Goal: Task Accomplishment & Management: Manage account settings

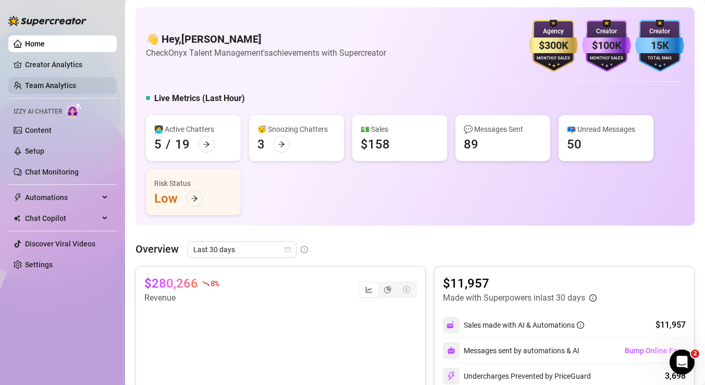
click at [31, 82] on link "Team Analytics" at bounding box center [50, 85] width 51 height 8
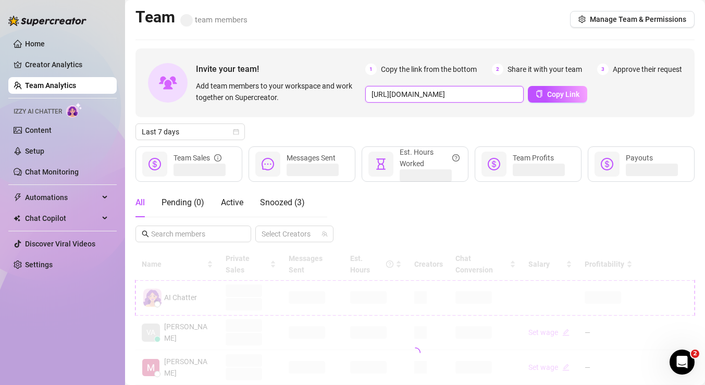
click at [485, 98] on input "[URL][DOMAIN_NAME]" at bounding box center [444, 94] width 158 height 17
click at [545, 98] on button "Copy Link" at bounding box center [557, 94] width 59 height 17
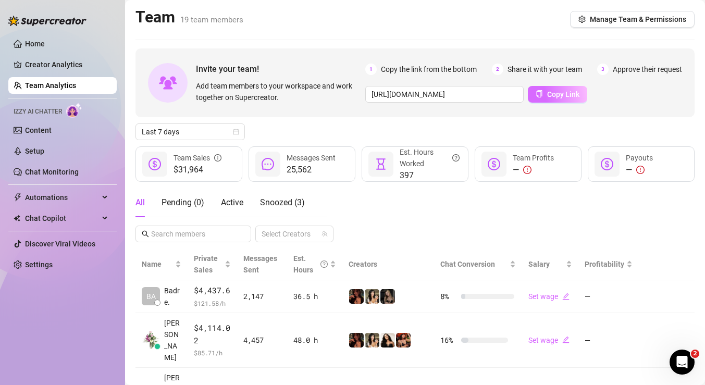
click at [540, 95] on button "Copy Link" at bounding box center [557, 94] width 59 height 17
click at [407, 93] on input "[URL][DOMAIN_NAME]" at bounding box center [444, 94] width 158 height 17
click at [182, 213] on div "Pending ( 0 )" at bounding box center [182, 202] width 43 height 29
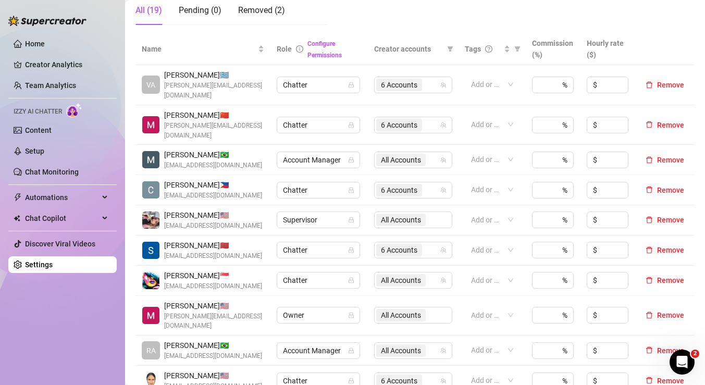
scroll to position [192, 0]
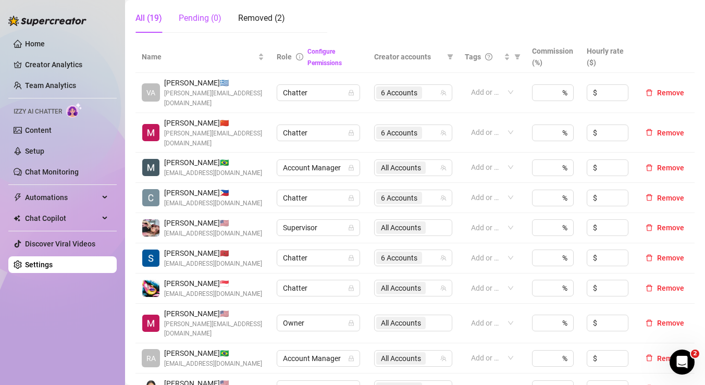
click at [194, 21] on div "Pending (0)" at bounding box center [200, 18] width 43 height 13
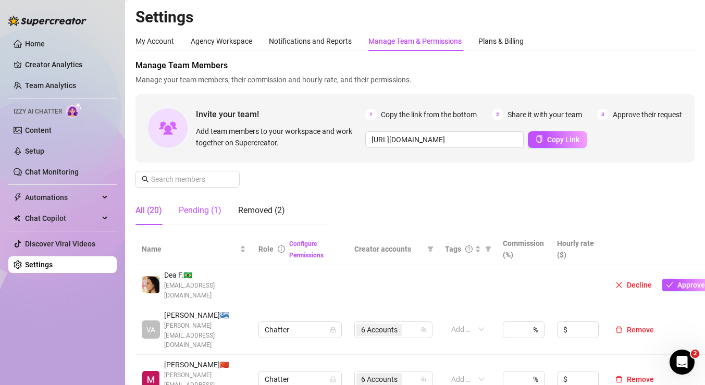
click at [198, 210] on div "Pending (1)" at bounding box center [200, 210] width 43 height 13
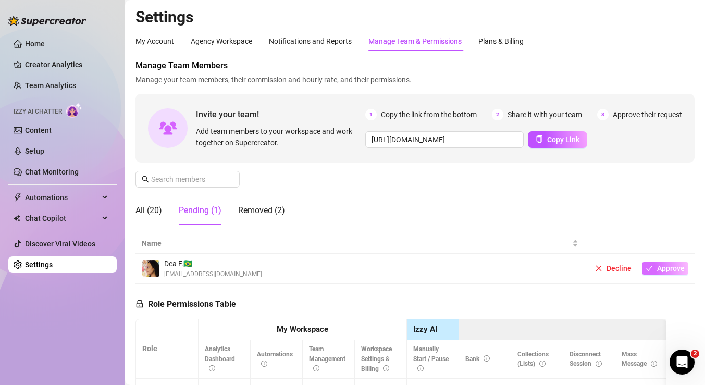
click at [663, 272] on span "Approve" at bounding box center [671, 268] width 28 height 8
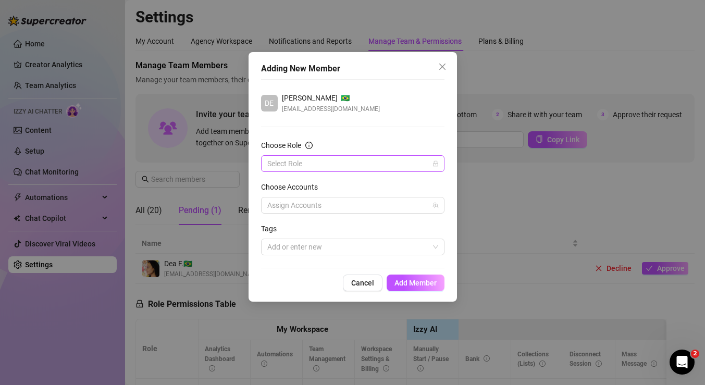
click at [346, 166] on input "Choose Role" at bounding box center [347, 164] width 161 height 16
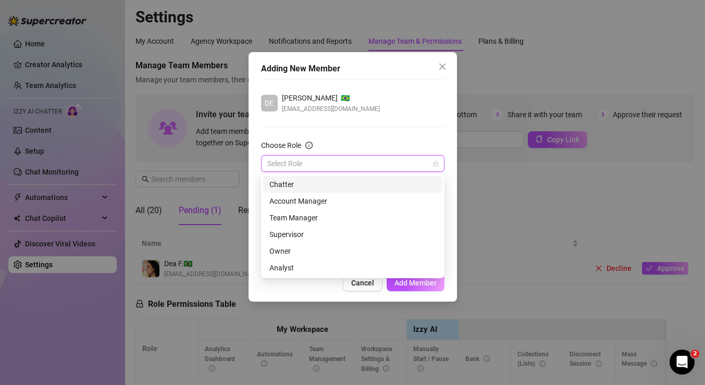
click at [297, 182] on div "Chatter" at bounding box center [352, 184] width 167 height 11
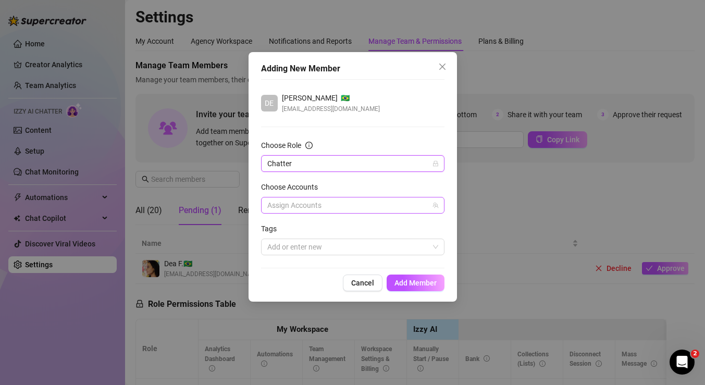
click at [325, 210] on div at bounding box center [347, 205] width 168 height 15
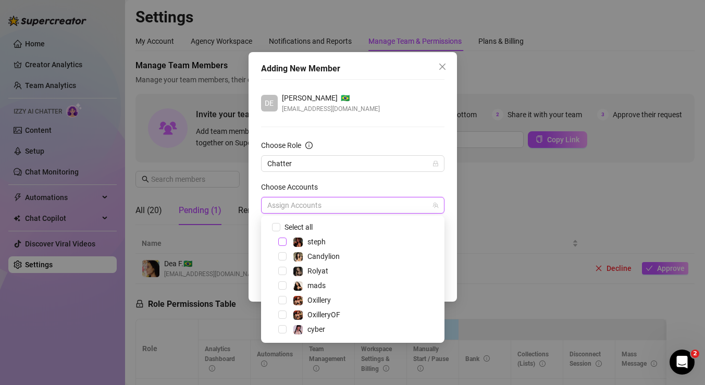
click at [282, 244] on span "Select tree node" at bounding box center [282, 242] width 8 height 8
click at [281, 269] on span "Select tree node" at bounding box center [282, 271] width 8 height 8
click at [281, 253] on span "Select tree node" at bounding box center [282, 256] width 8 height 8
click at [282, 281] on span "Select tree node" at bounding box center [282, 285] width 8 height 8
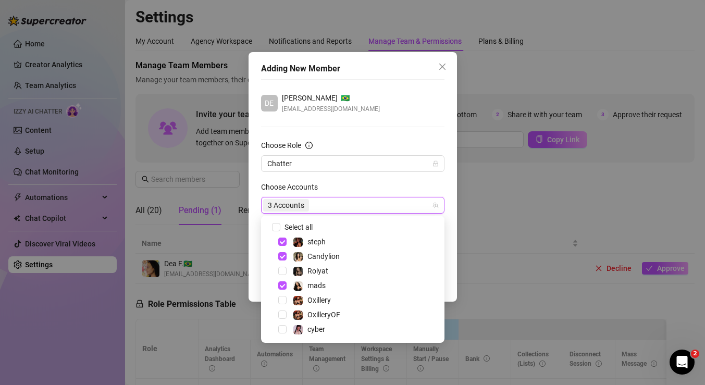
click at [282, 292] on div "mads" at bounding box center [353, 285] width 178 height 13
click at [282, 298] on span "Select tree node" at bounding box center [282, 300] width 8 height 8
click at [284, 317] on span "Select tree node" at bounding box center [282, 314] width 8 height 8
click at [284, 323] on div "cyber" at bounding box center [353, 329] width 178 height 13
click at [280, 329] on span "Select tree node" at bounding box center [282, 329] width 8 height 8
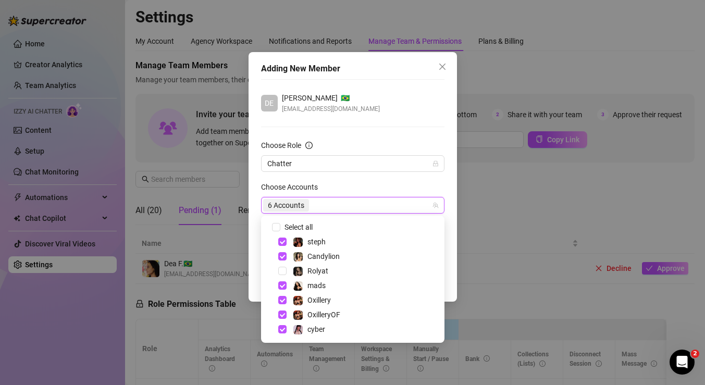
click at [360, 198] on div "6 Accounts" at bounding box center [347, 205] width 168 height 15
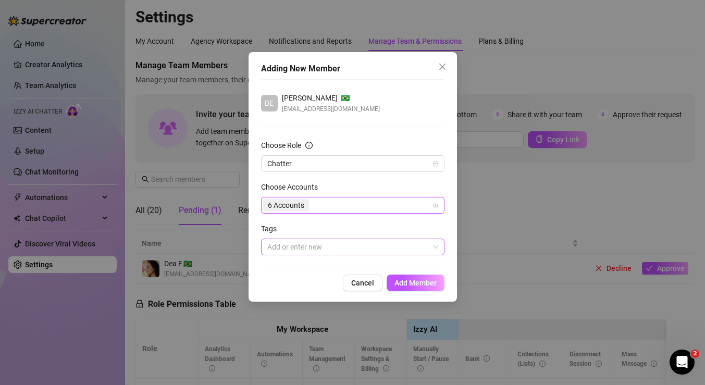
click at [321, 247] on div at bounding box center [347, 247] width 168 height 15
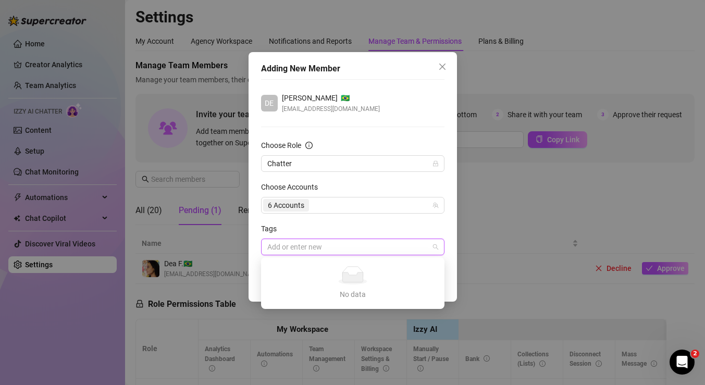
click at [361, 229] on div "Tags" at bounding box center [352, 231] width 183 height 16
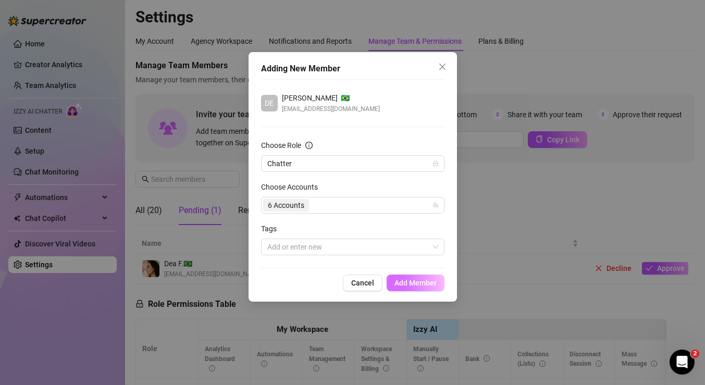
click at [412, 286] on span "Add Member" at bounding box center [415, 283] width 42 height 8
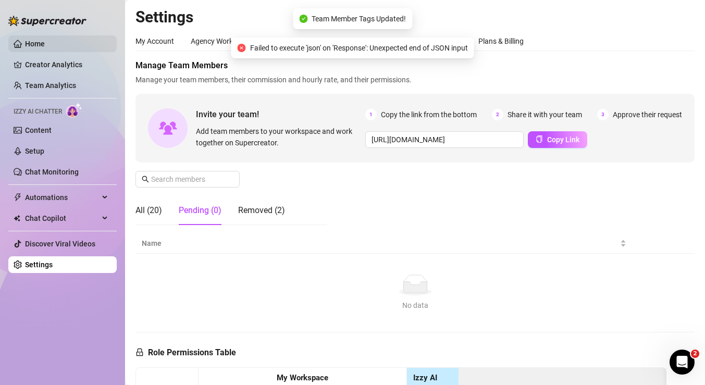
click at [45, 47] on link "Home" at bounding box center [35, 44] width 20 height 8
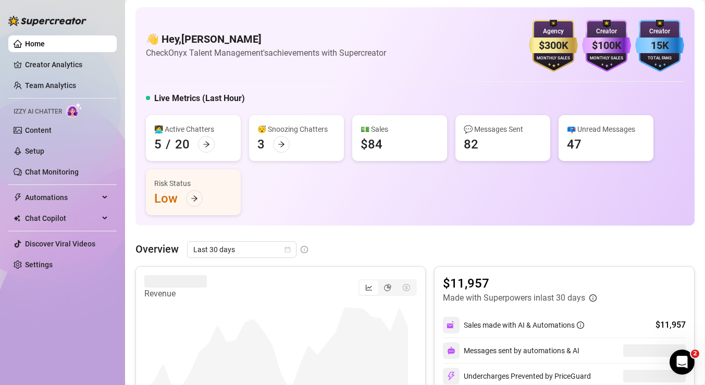
scroll to position [20, 0]
